Goal: Transaction & Acquisition: Download file/media

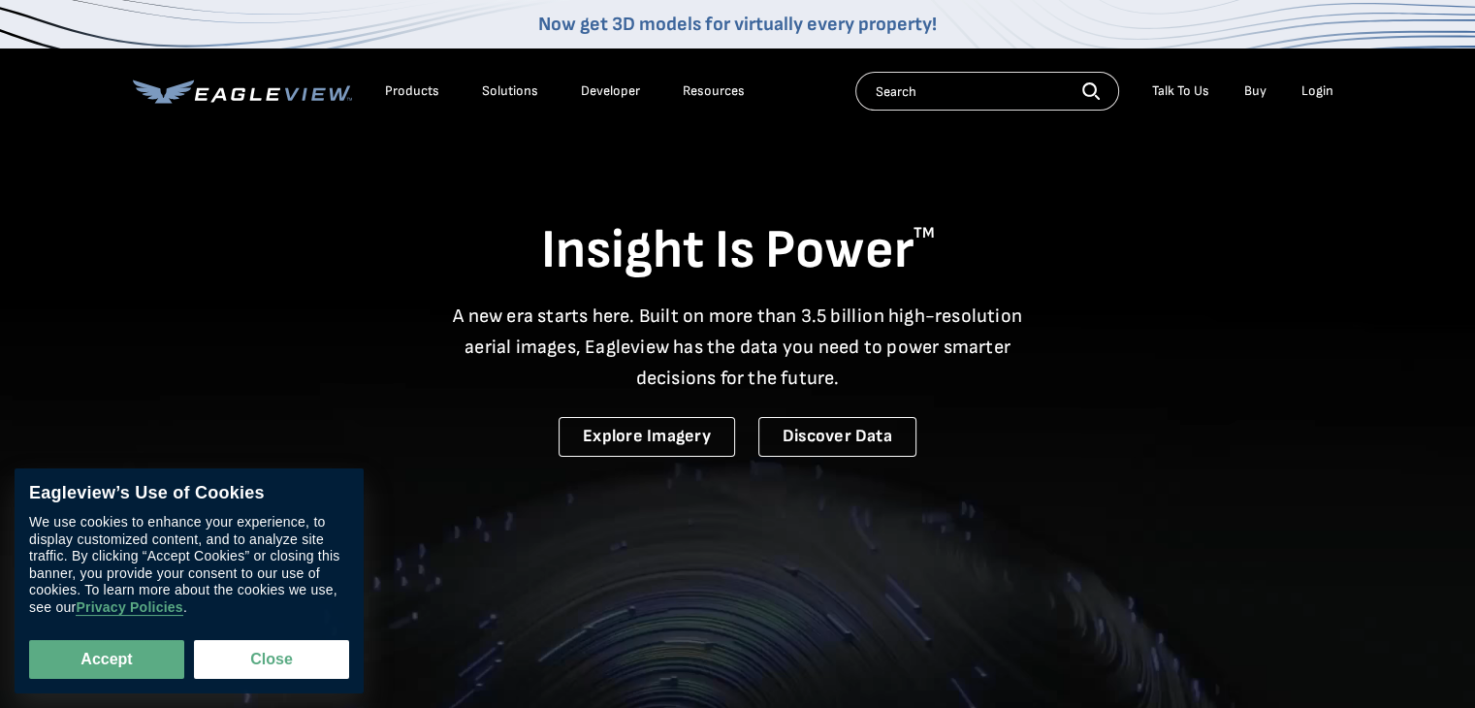
drag, startPoint x: 0, startPoint y: 0, endPoint x: 1319, endPoint y: 85, distance: 1322.0
click at [1319, 85] on div "Login" at bounding box center [1318, 90] width 32 height 17
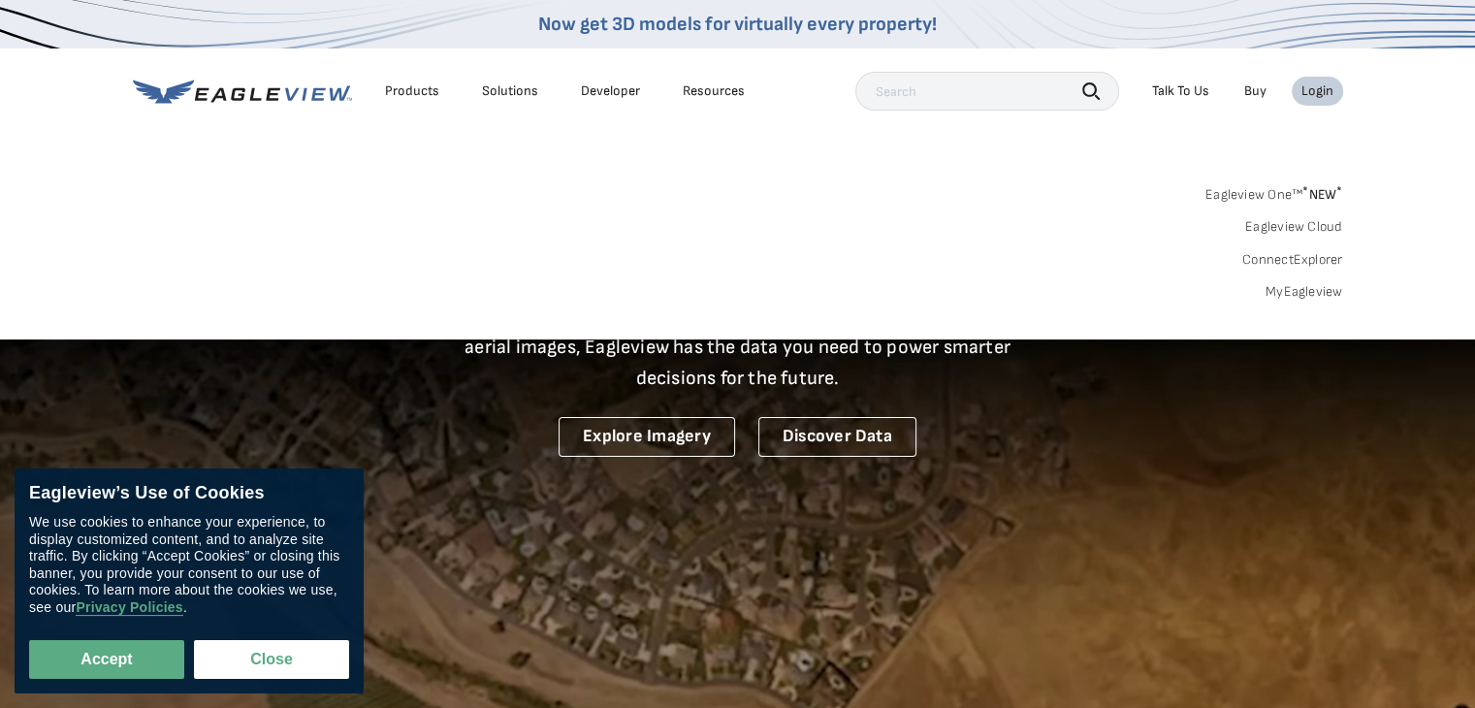
click at [1300, 287] on link "MyEagleview" at bounding box center [1305, 291] width 78 height 17
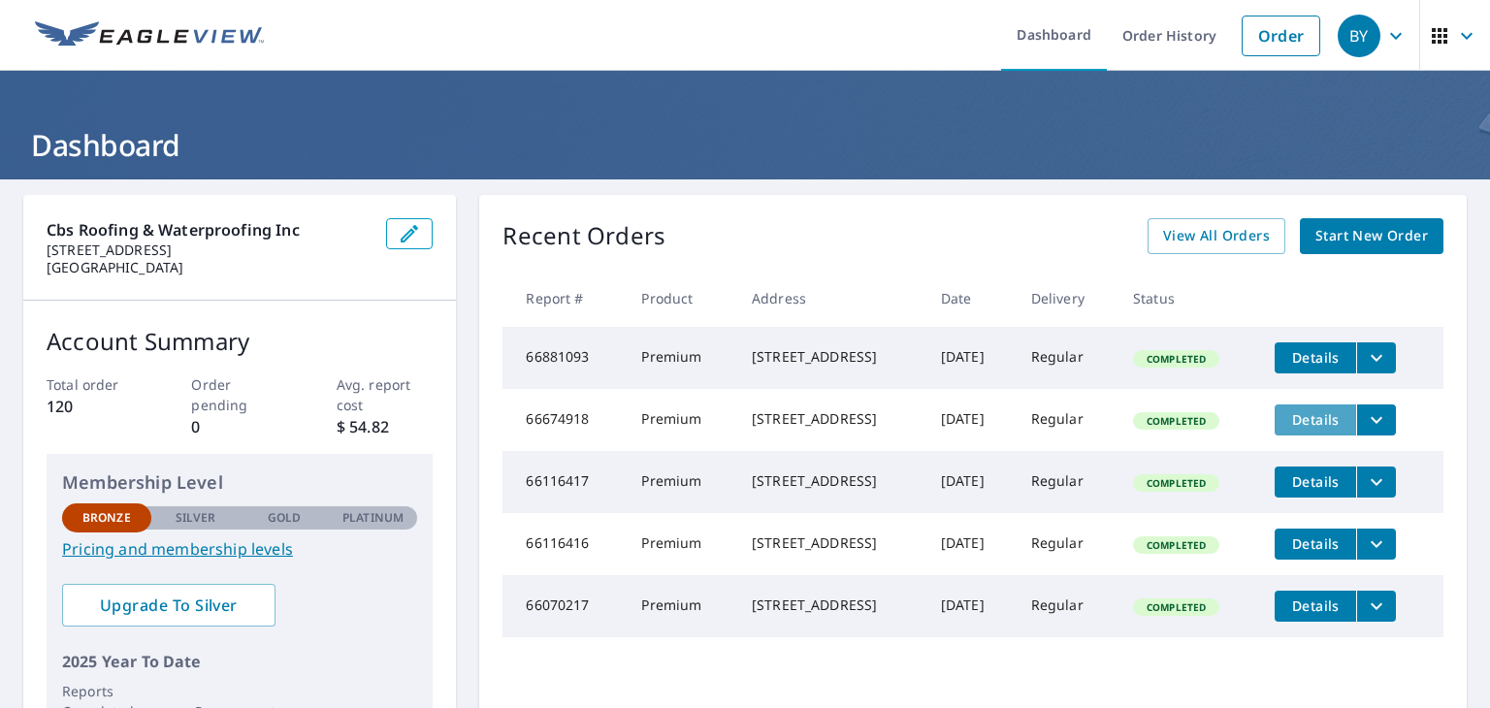
click at [1309, 423] on span "Details" at bounding box center [1315, 419] width 58 height 18
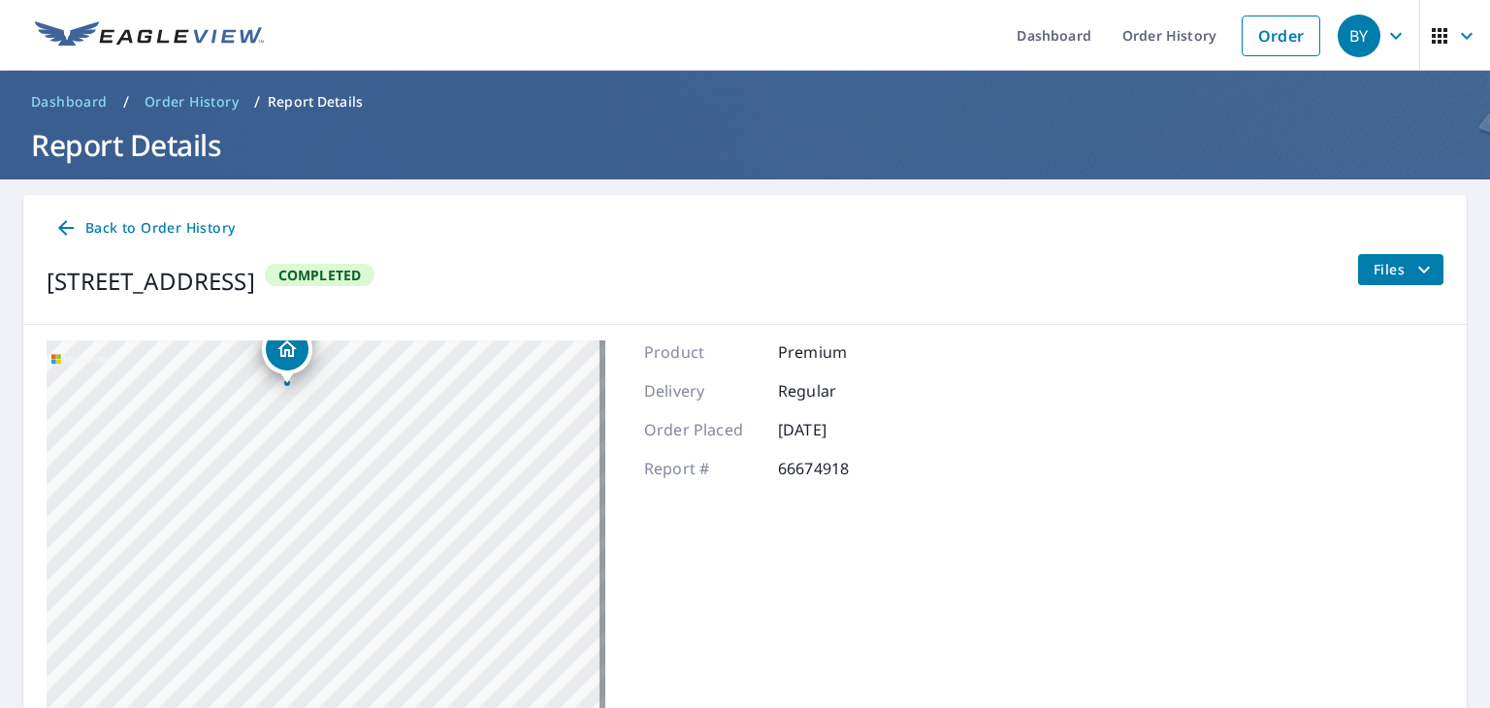
drag, startPoint x: 394, startPoint y: 607, endPoint x: 698, endPoint y: 297, distance: 434.9
click at [698, 297] on div "Back to Order History 4219 73rd Ter E Sarasota, FL 34243 Completed Files 4219 7…" at bounding box center [744, 518] width 1443 height 646
drag, startPoint x: 228, startPoint y: 496, endPoint x: 645, endPoint y: 464, distance: 418.3
click at [644, 464] on div "4219 73rd Ter E Sarasota, FL 34243 Aerial Road A standard road map Aerial A det…" at bounding box center [744, 583] width 1443 height 516
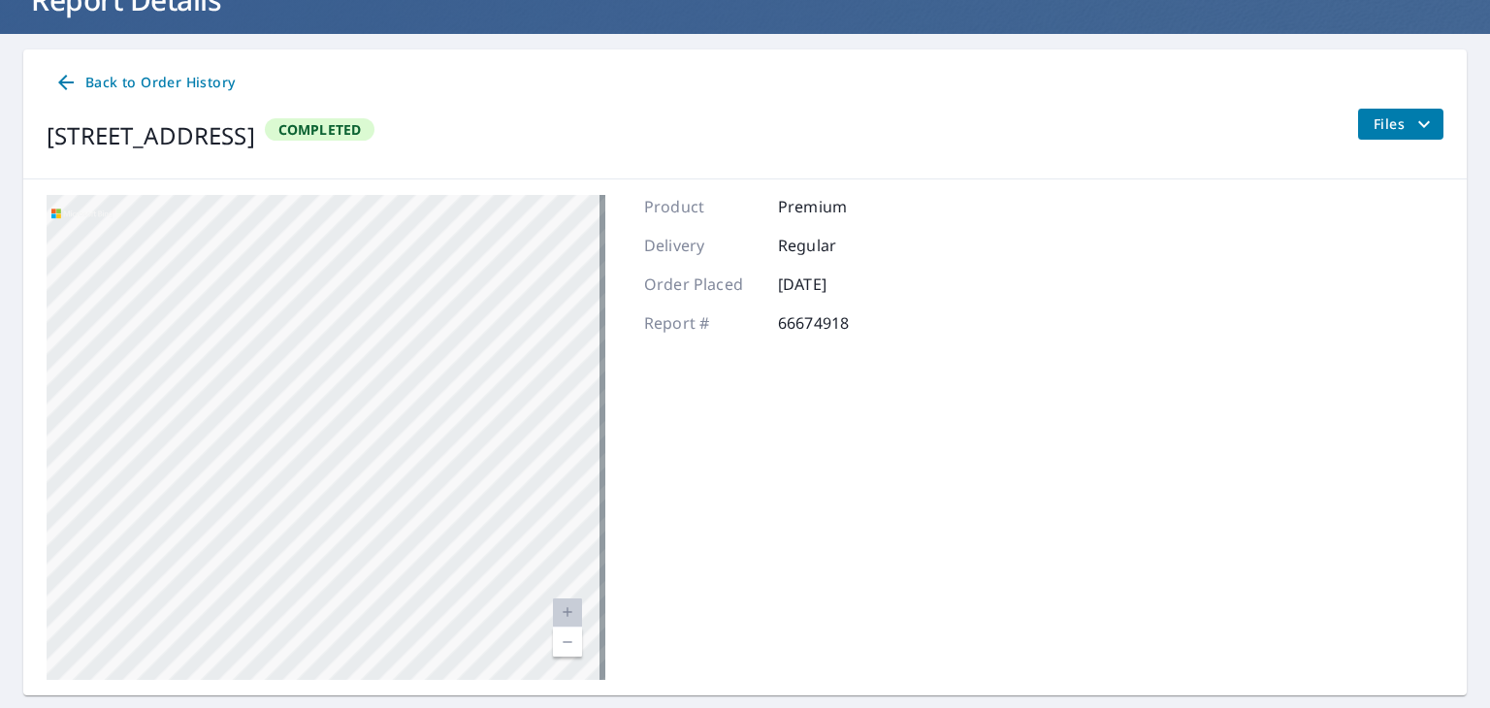
scroll to position [197, 0]
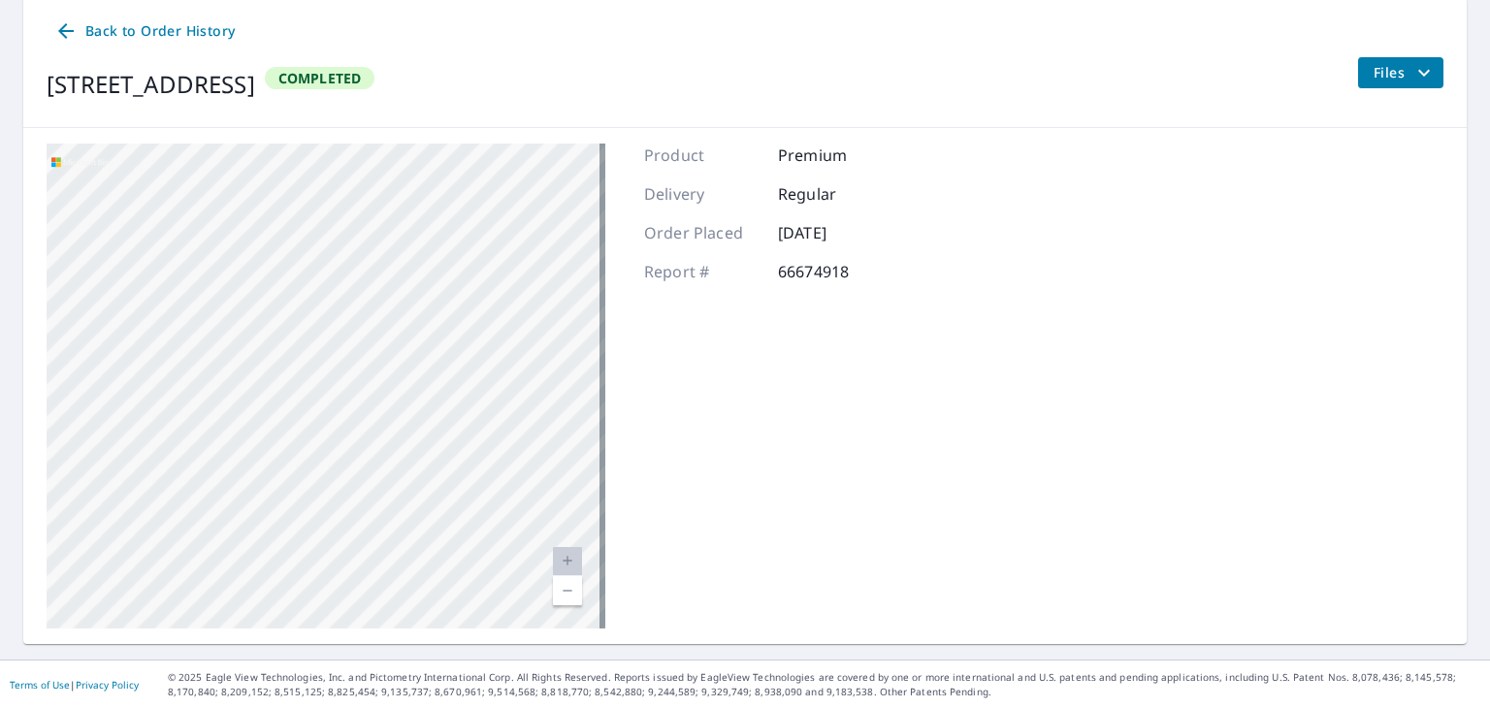
click at [562, 584] on link "Current Level 20, Zoom Out" at bounding box center [567, 590] width 29 height 29
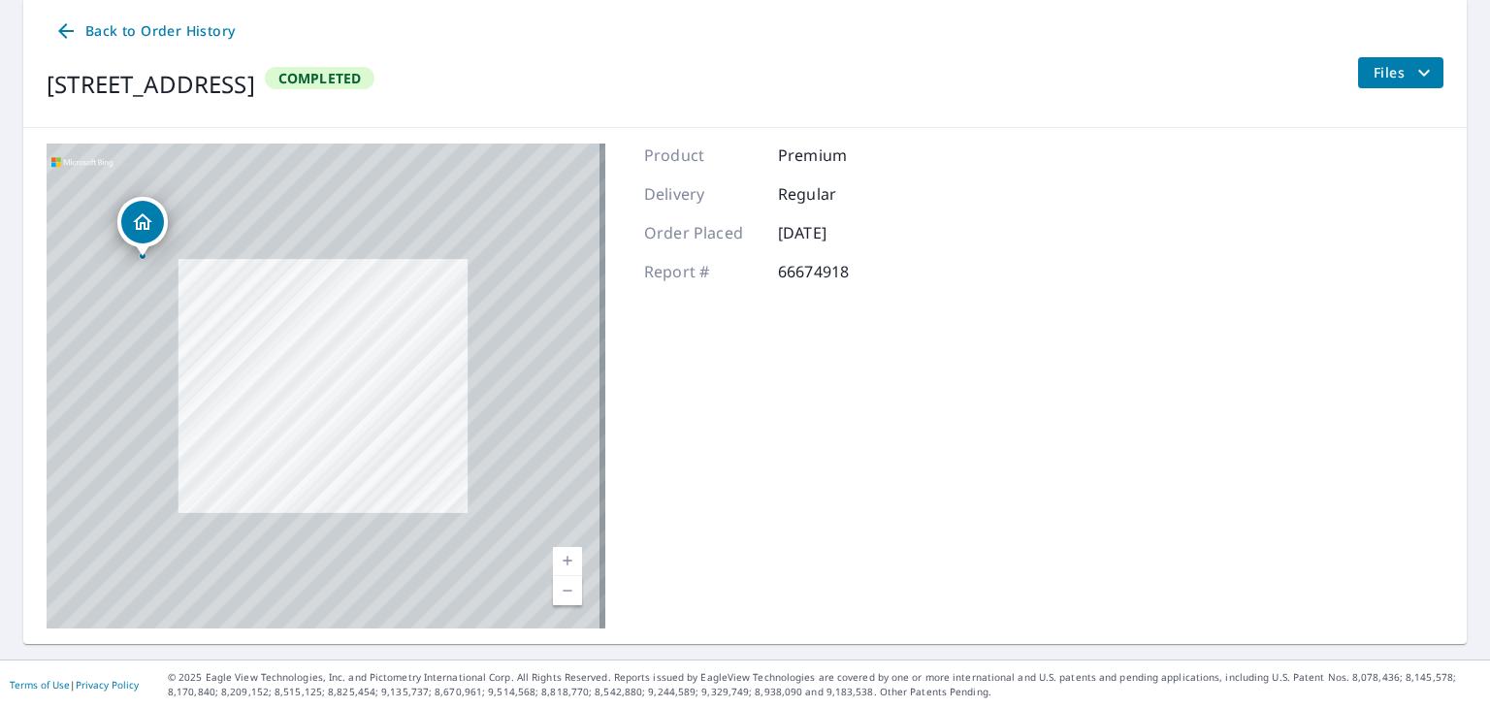
click at [562, 584] on link "Current Level 19.191729371760662, Zoom Out" at bounding box center [567, 590] width 29 height 29
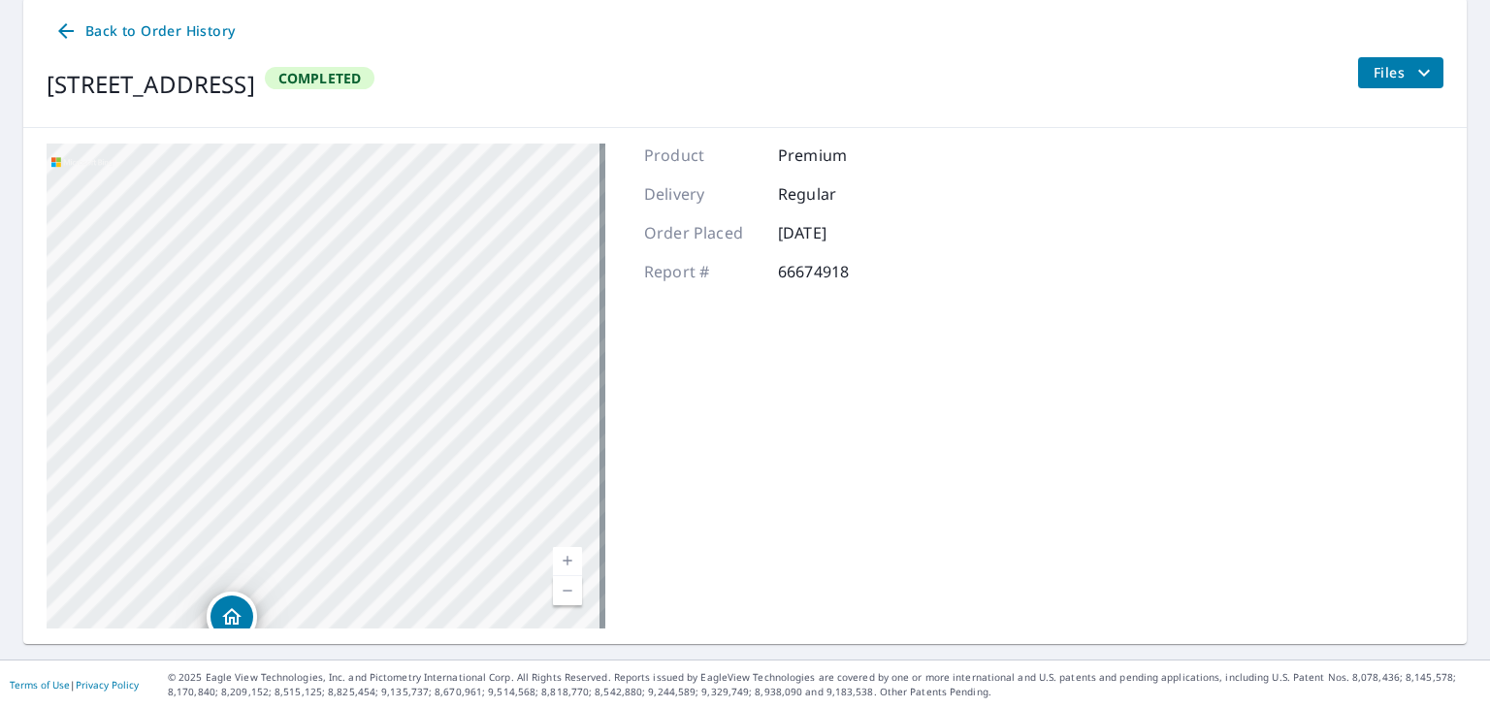
click at [563, 558] on link "Current Level 17, Zoom In" at bounding box center [567, 561] width 29 height 29
click at [563, 558] on link "Current Level 18.271631274785516, Zoom In Disabled" at bounding box center [567, 561] width 29 height 29
drag, startPoint x: 1072, startPoint y: 335, endPoint x: 1103, endPoint y: 339, distance: 31.3
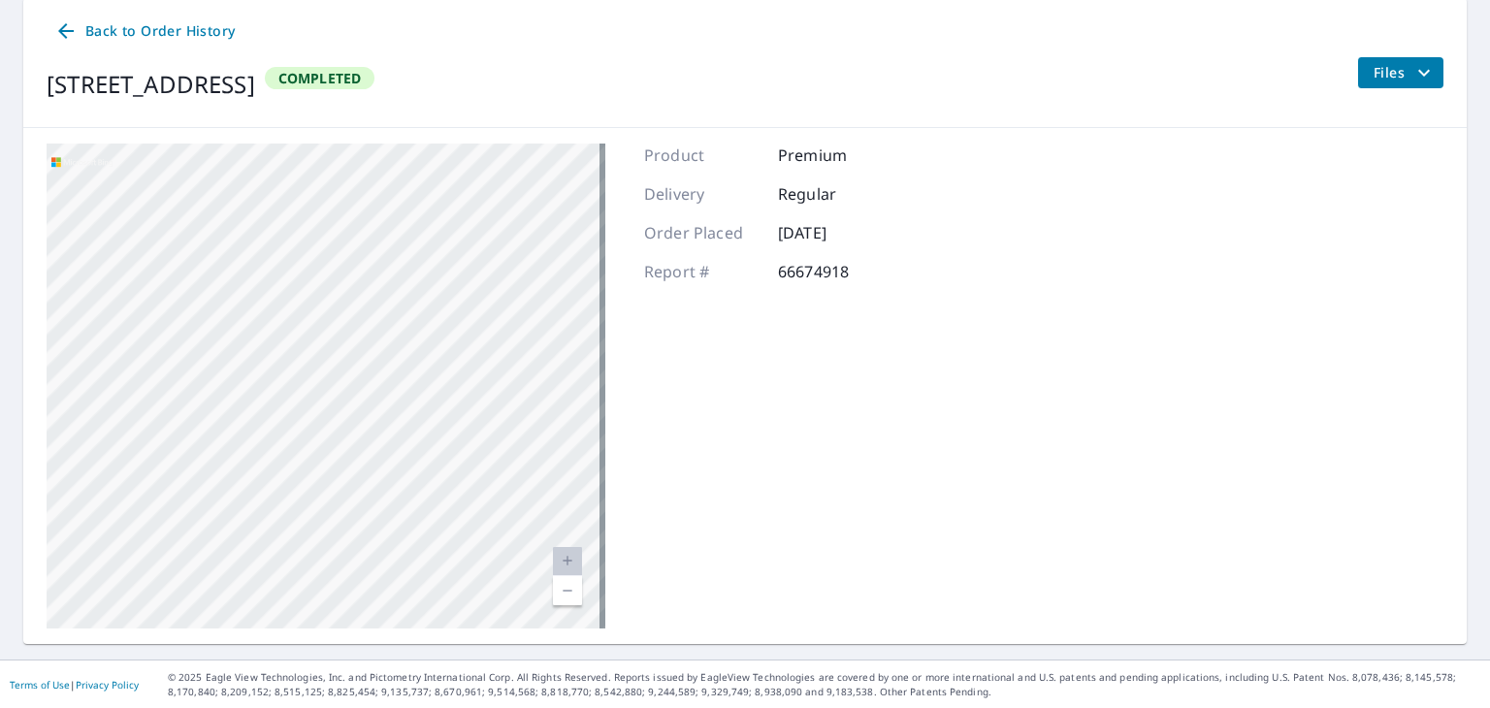
click at [1075, 335] on div "4219 73rd Ter E Sarasota, FL 34243 Aerial Road A standard road map Aerial A det…" at bounding box center [744, 386] width 1443 height 516
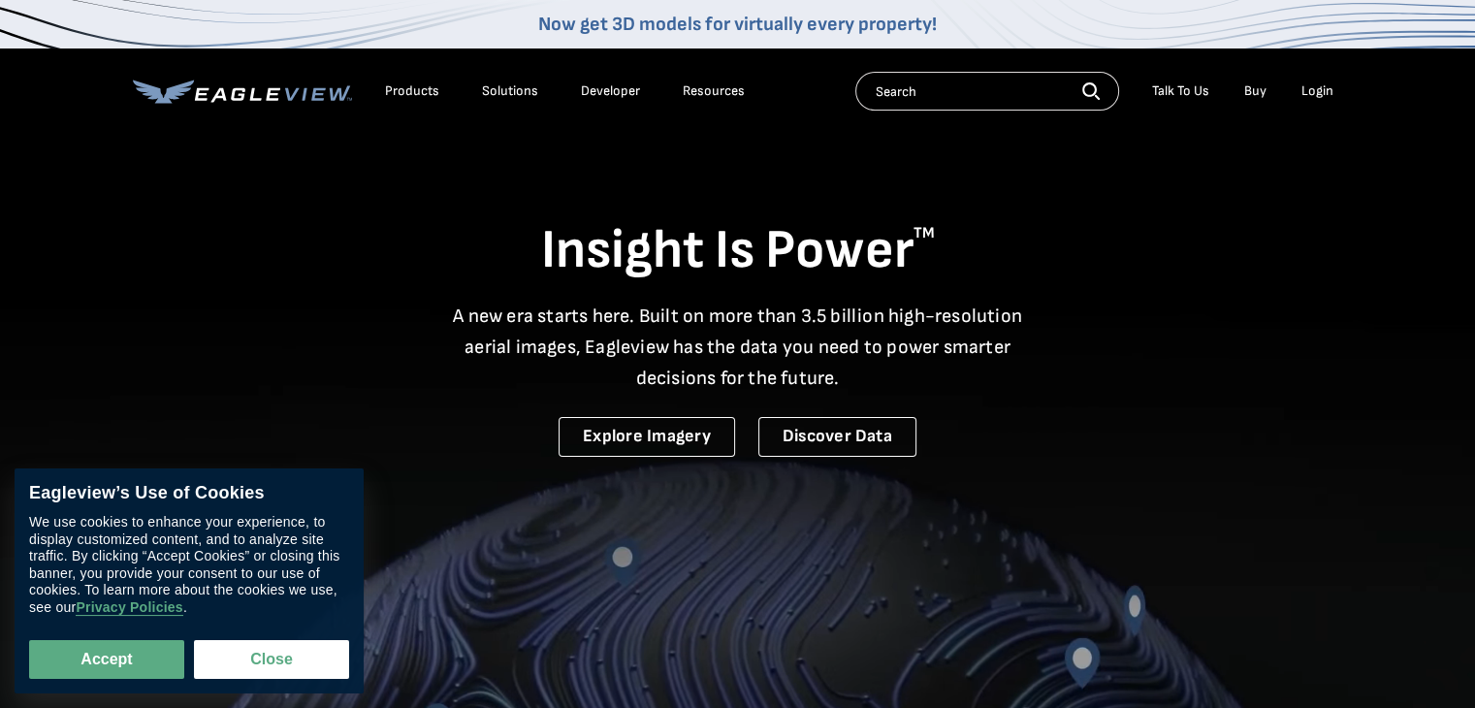
click at [1311, 93] on div "Login" at bounding box center [1318, 90] width 32 height 17
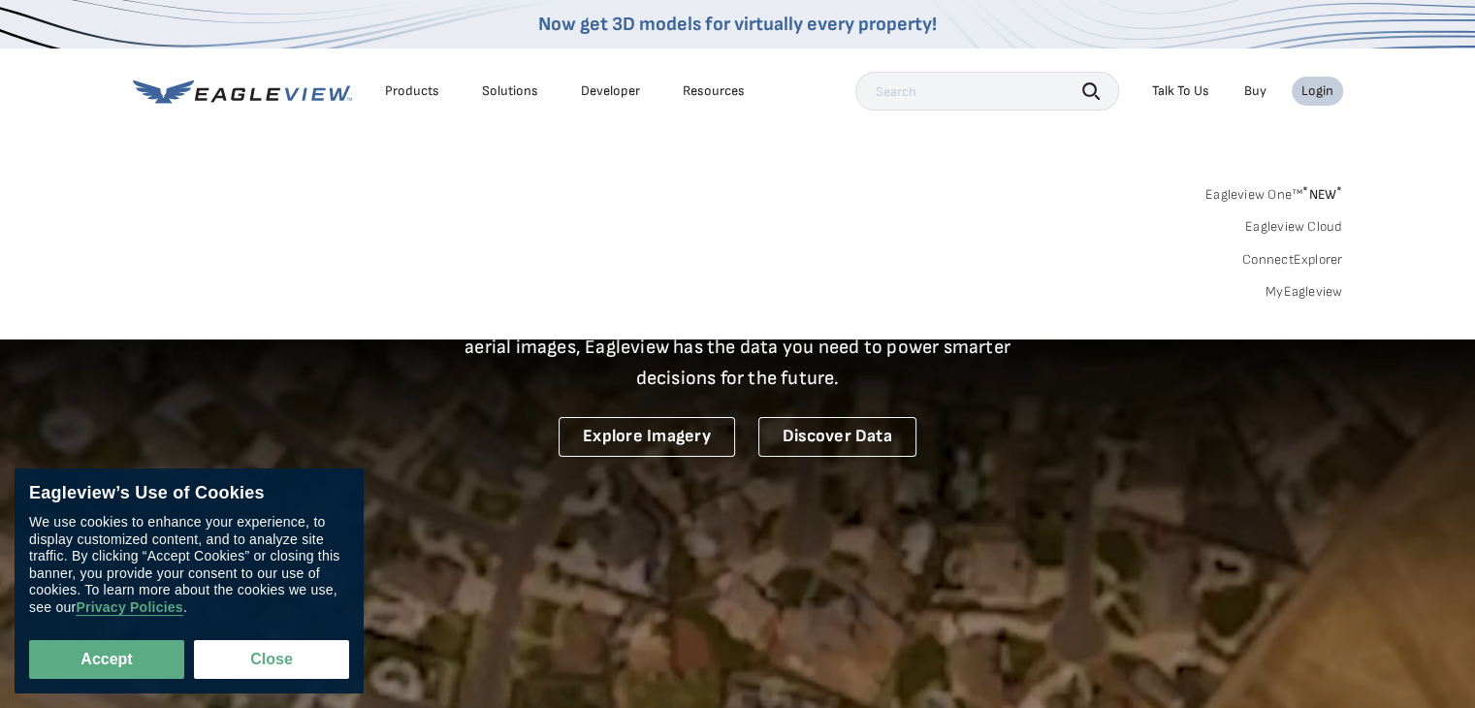
click at [1296, 284] on link "MyEagleview" at bounding box center [1305, 291] width 78 height 17
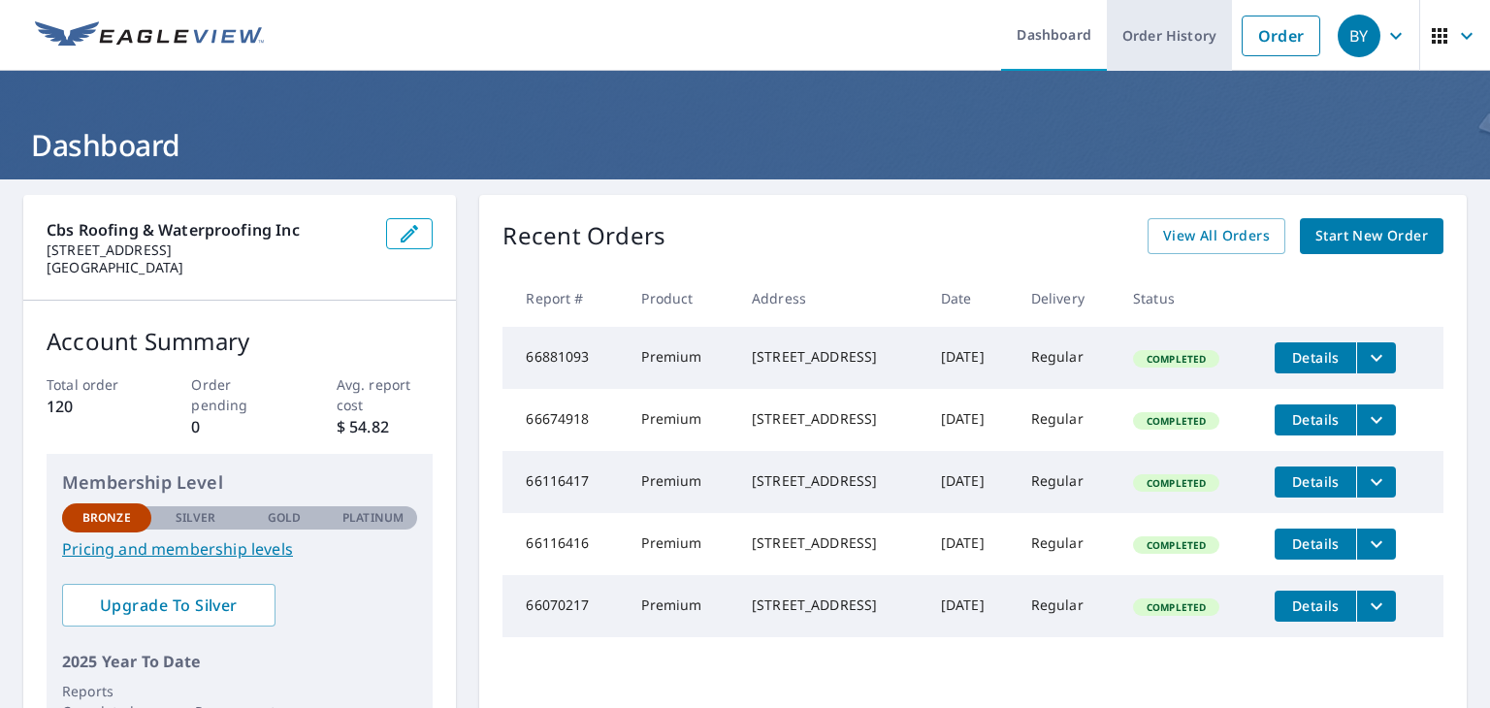
click at [1155, 28] on link "Order History" at bounding box center [1169, 35] width 125 height 71
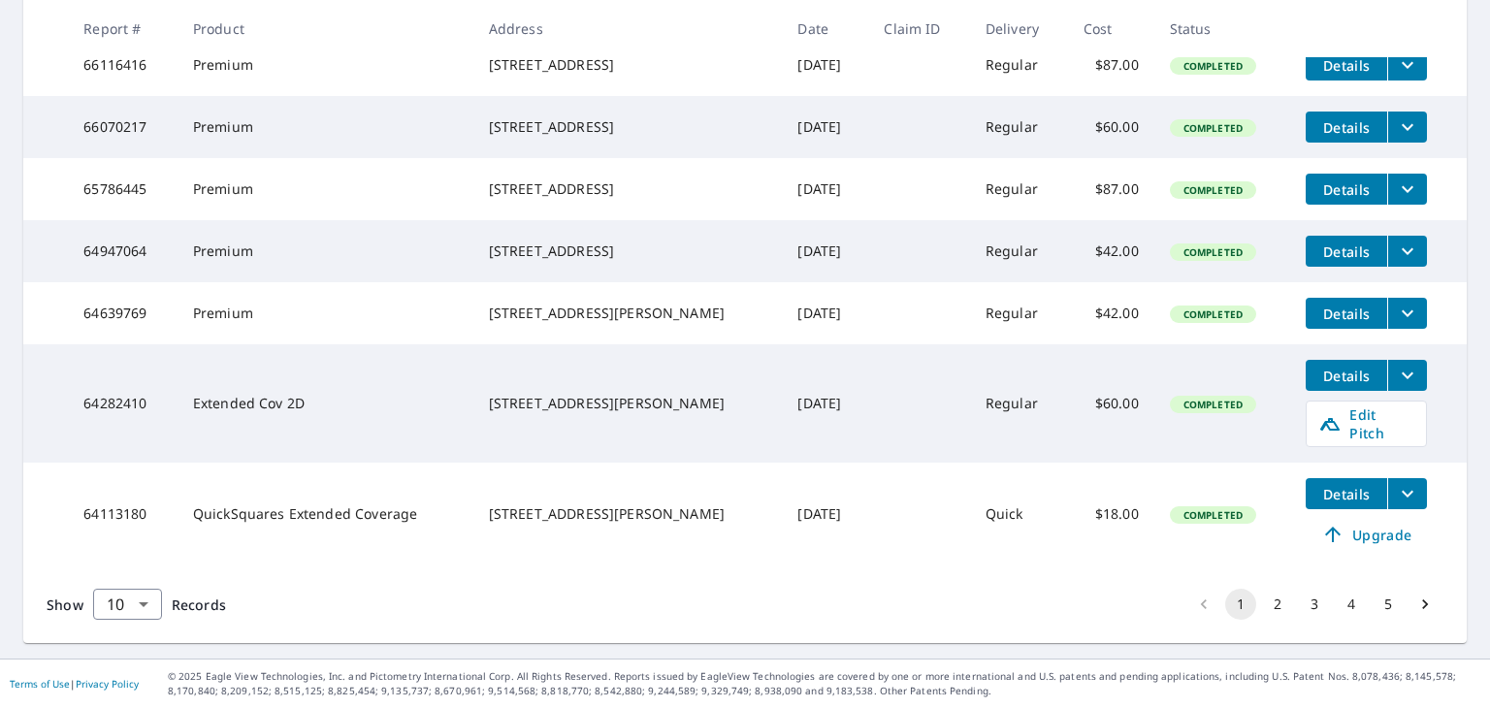
scroll to position [630, 0]
click at [1267, 599] on button "2" at bounding box center [1277, 604] width 31 height 31
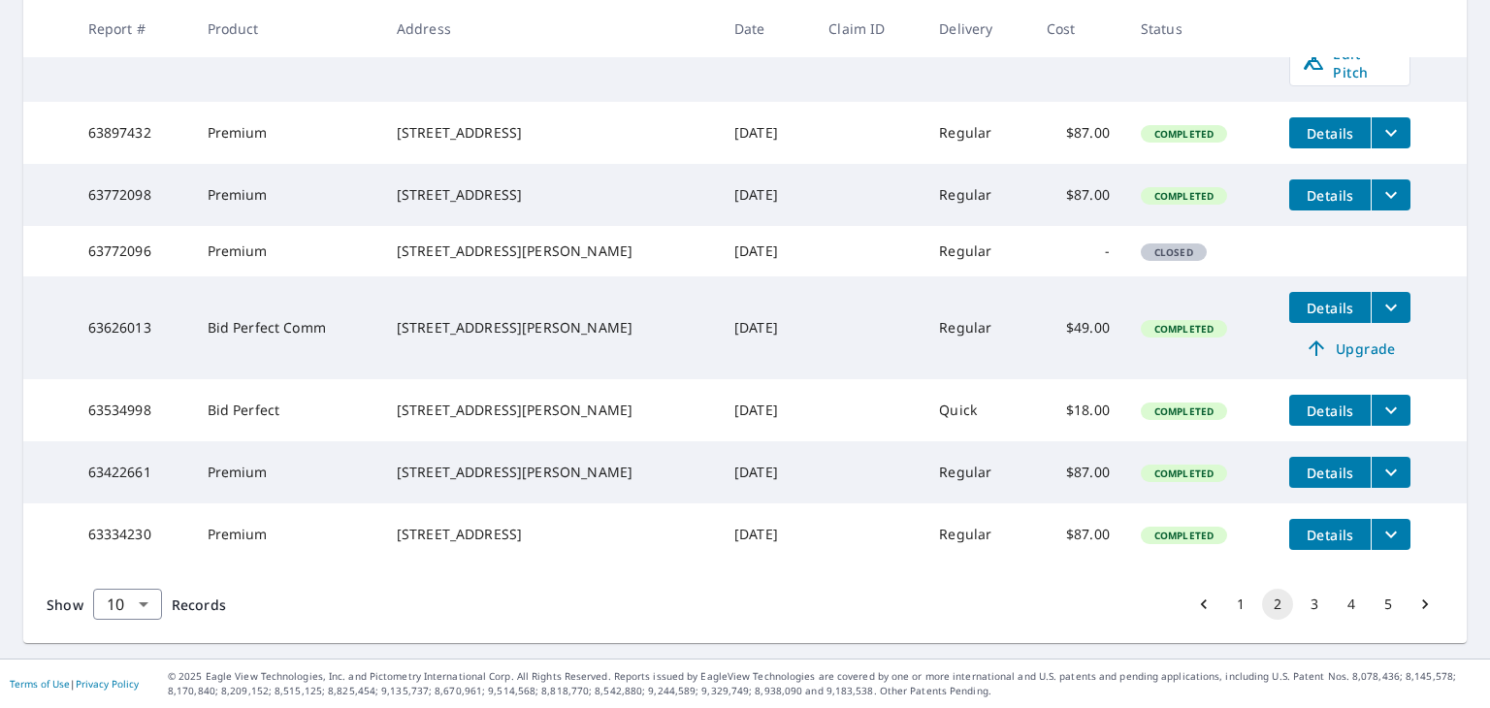
scroll to position [630, 0]
click at [1379, 461] on icon "filesDropdownBtn-63422661" at bounding box center [1390, 472] width 23 height 23
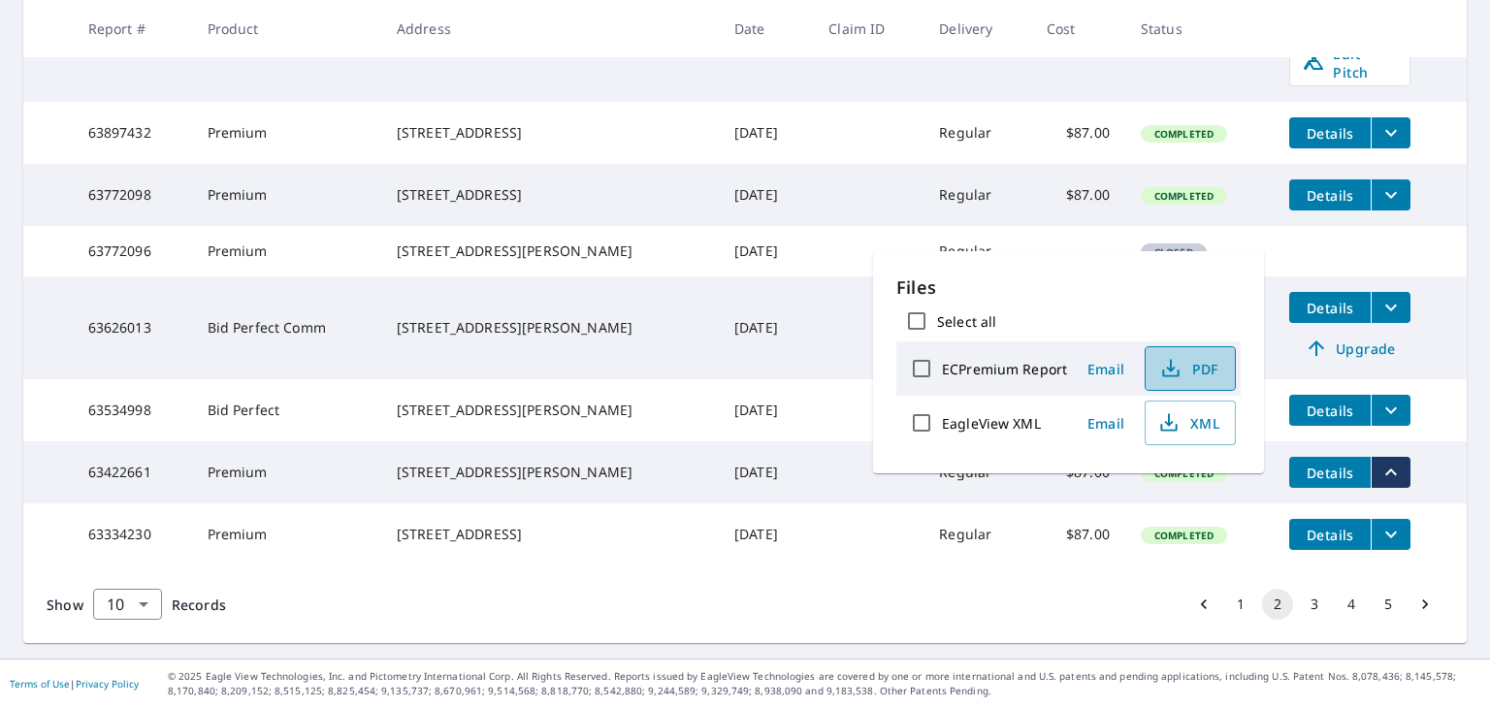
click at [1171, 365] on icon "button" at bounding box center [1170, 368] width 23 height 23
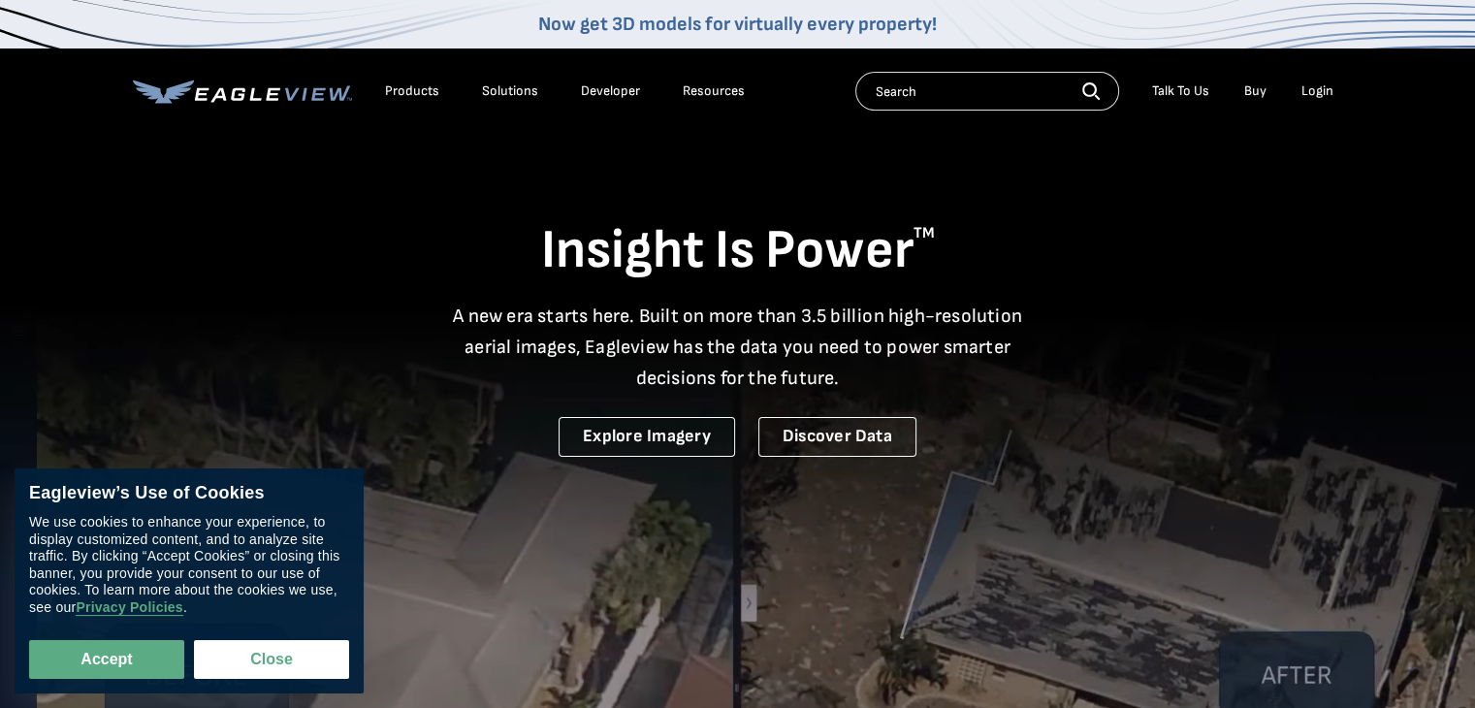
click at [1315, 89] on div "Login" at bounding box center [1318, 90] width 32 height 17
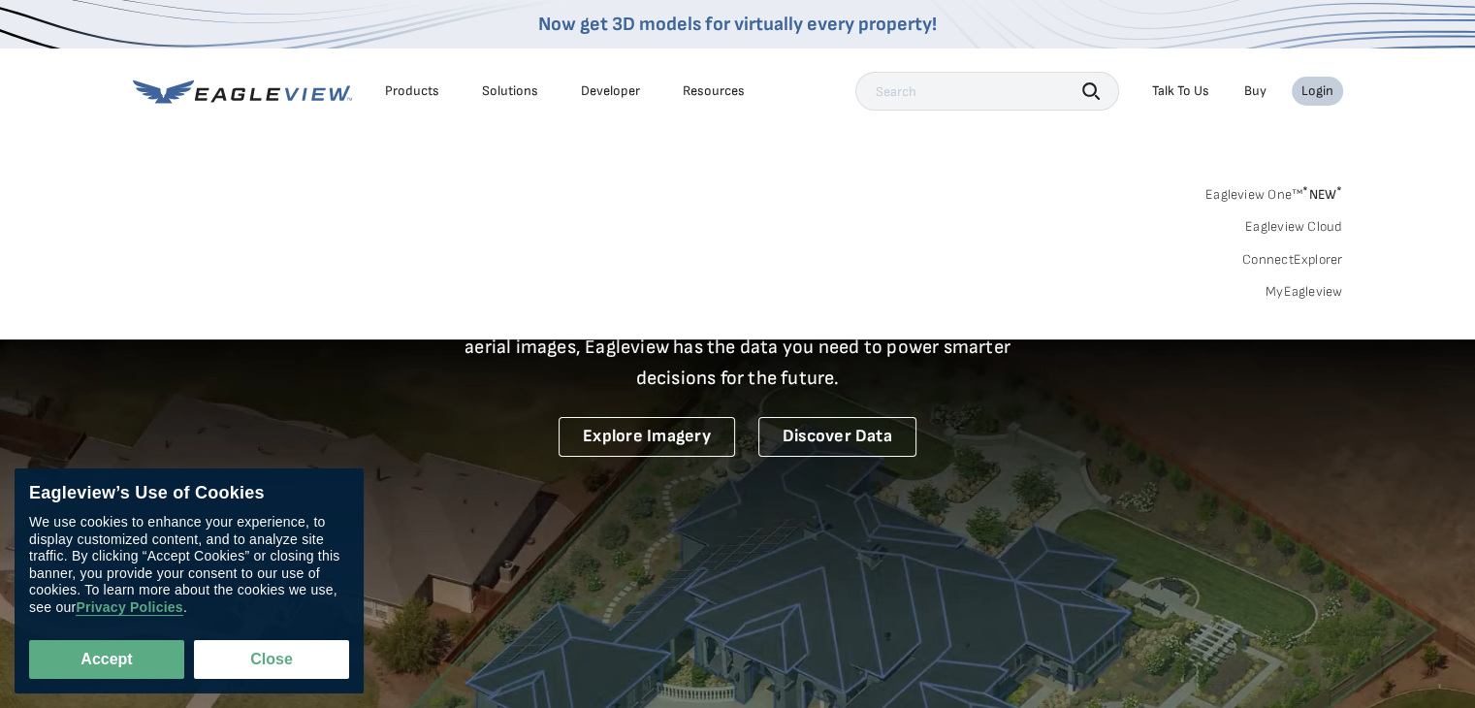
click at [1300, 284] on link "MyEagleview" at bounding box center [1305, 291] width 78 height 17
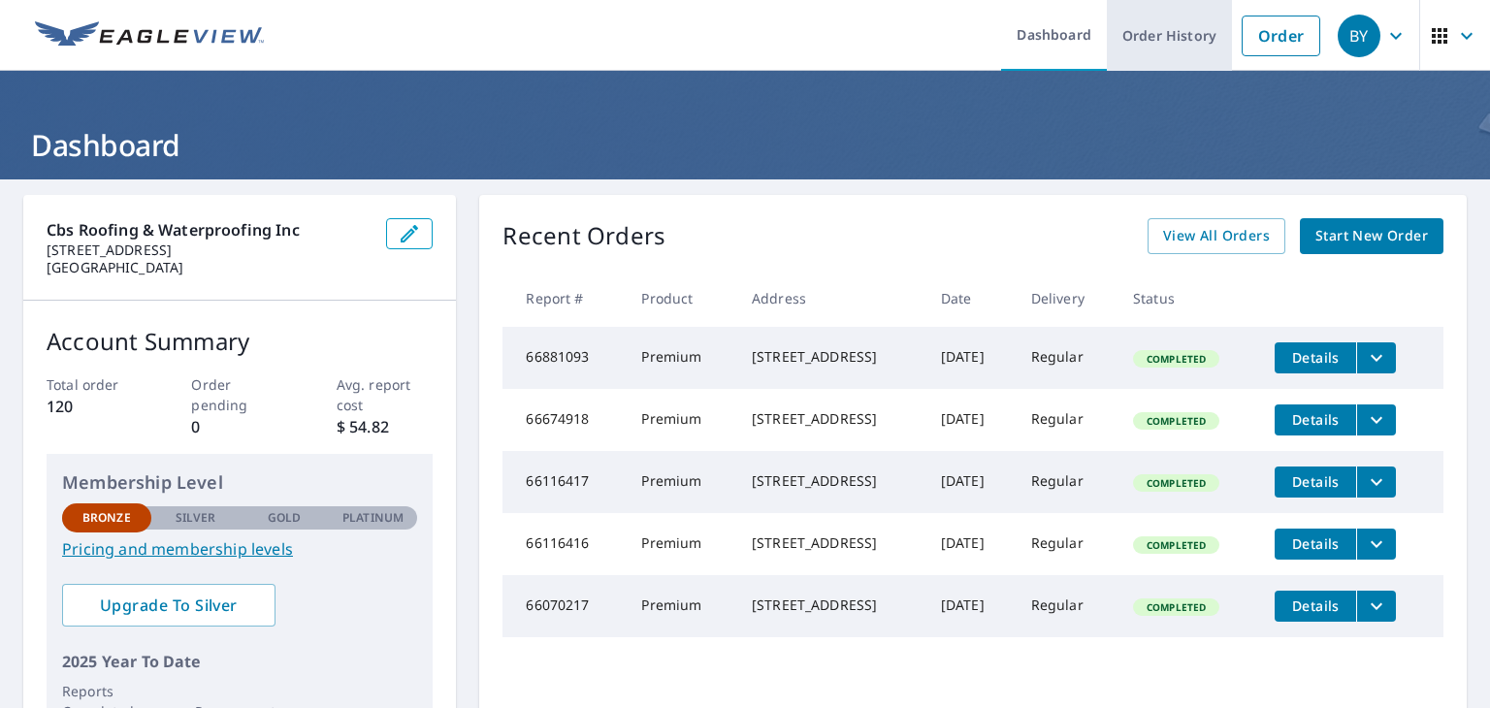
click at [1139, 24] on link "Order History" at bounding box center [1169, 35] width 125 height 71
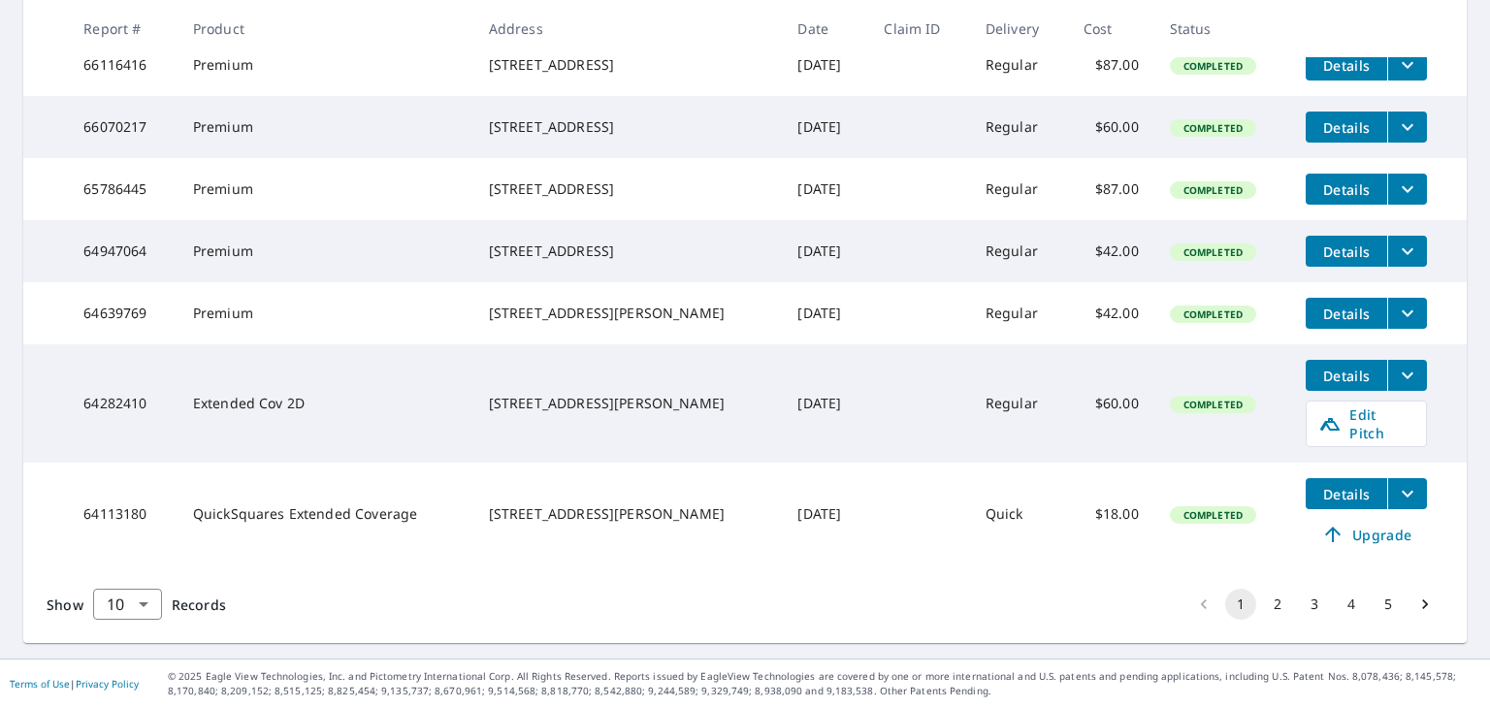
scroll to position [630, 0]
click at [1262, 601] on button "2" at bounding box center [1277, 604] width 31 height 31
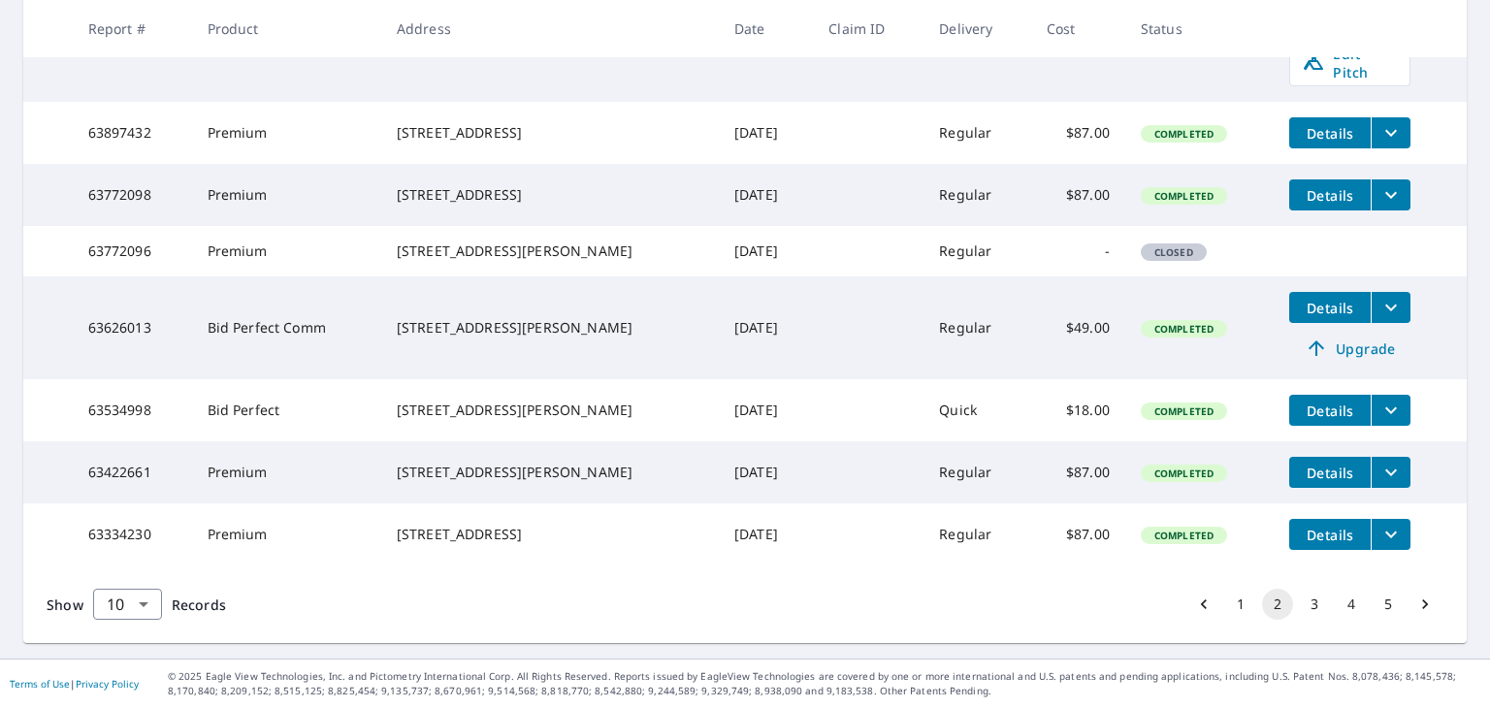
scroll to position [630, 0]
click at [1379, 461] on icon "filesDropdownBtn-63422661" at bounding box center [1390, 472] width 23 height 23
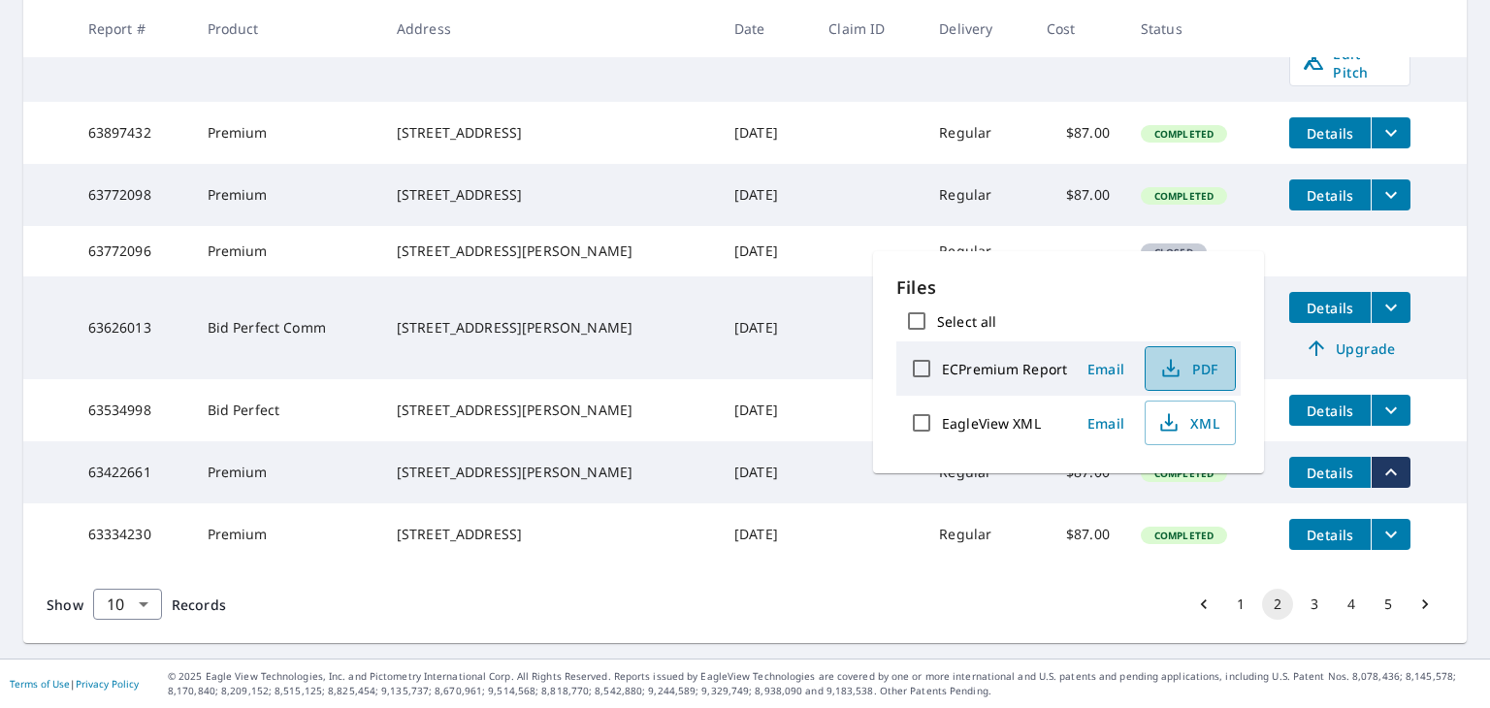
click at [1187, 367] on span "PDF" at bounding box center [1188, 368] width 62 height 23
